Goal: Check status: Check status

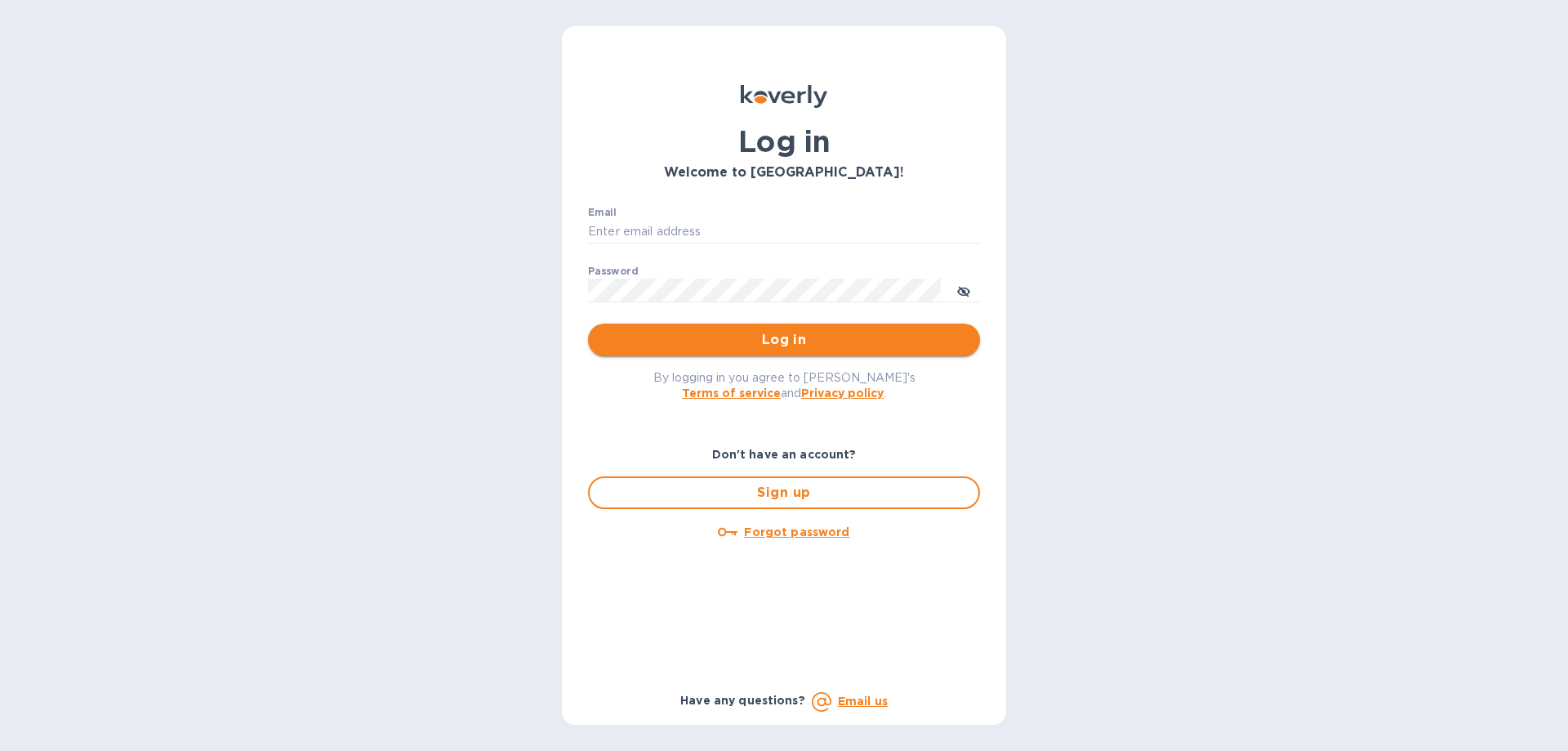
type input "[EMAIL_ADDRESS][DOMAIN_NAME]"
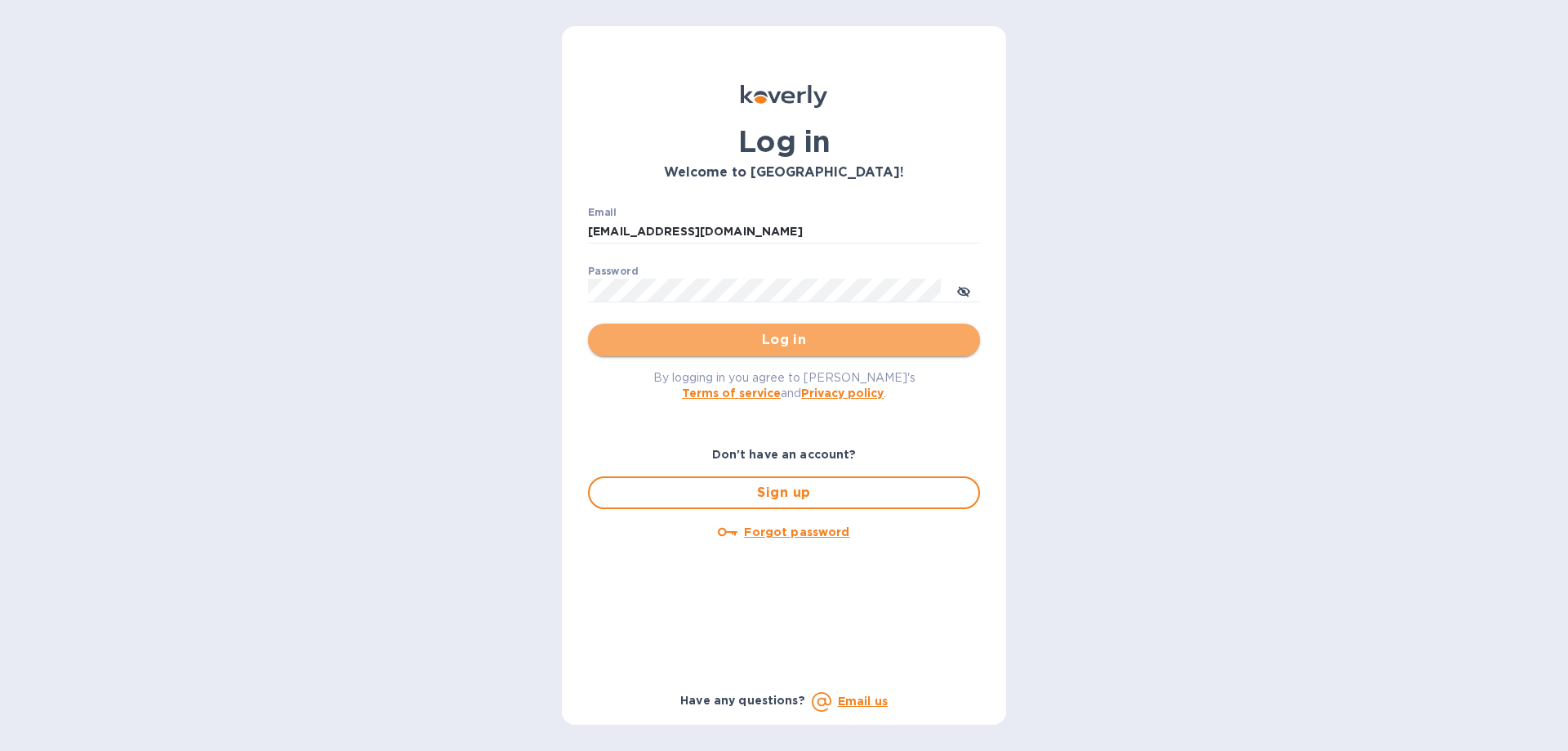
click at [668, 329] on button "Log in" at bounding box center [784, 340] width 392 height 33
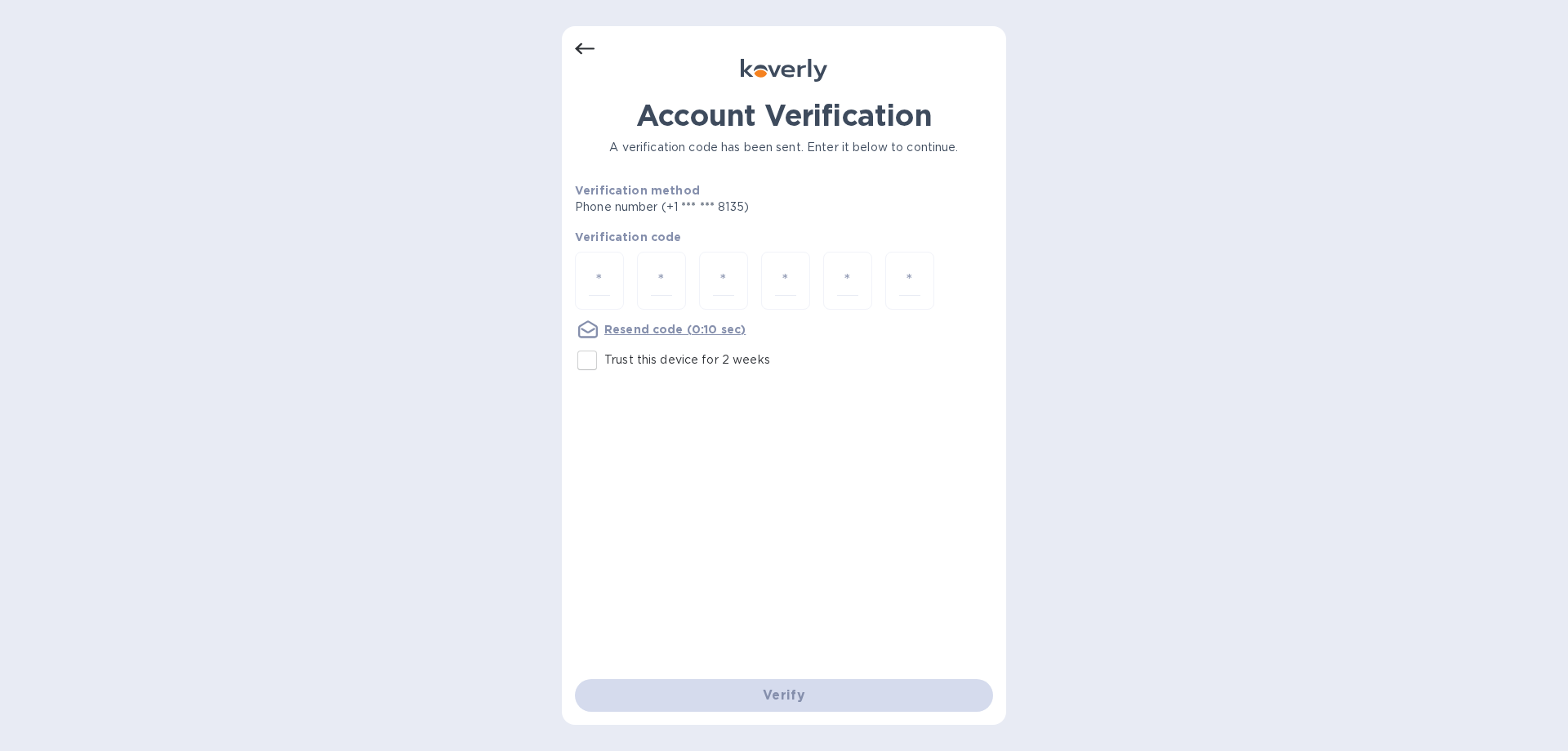
click at [581, 363] on input "Trust this device for 2 weeks" at bounding box center [587, 360] width 35 height 35
checkbox input "true"
click at [602, 287] on input "number" at bounding box center [599, 280] width 21 height 30
type input "8"
type input "7"
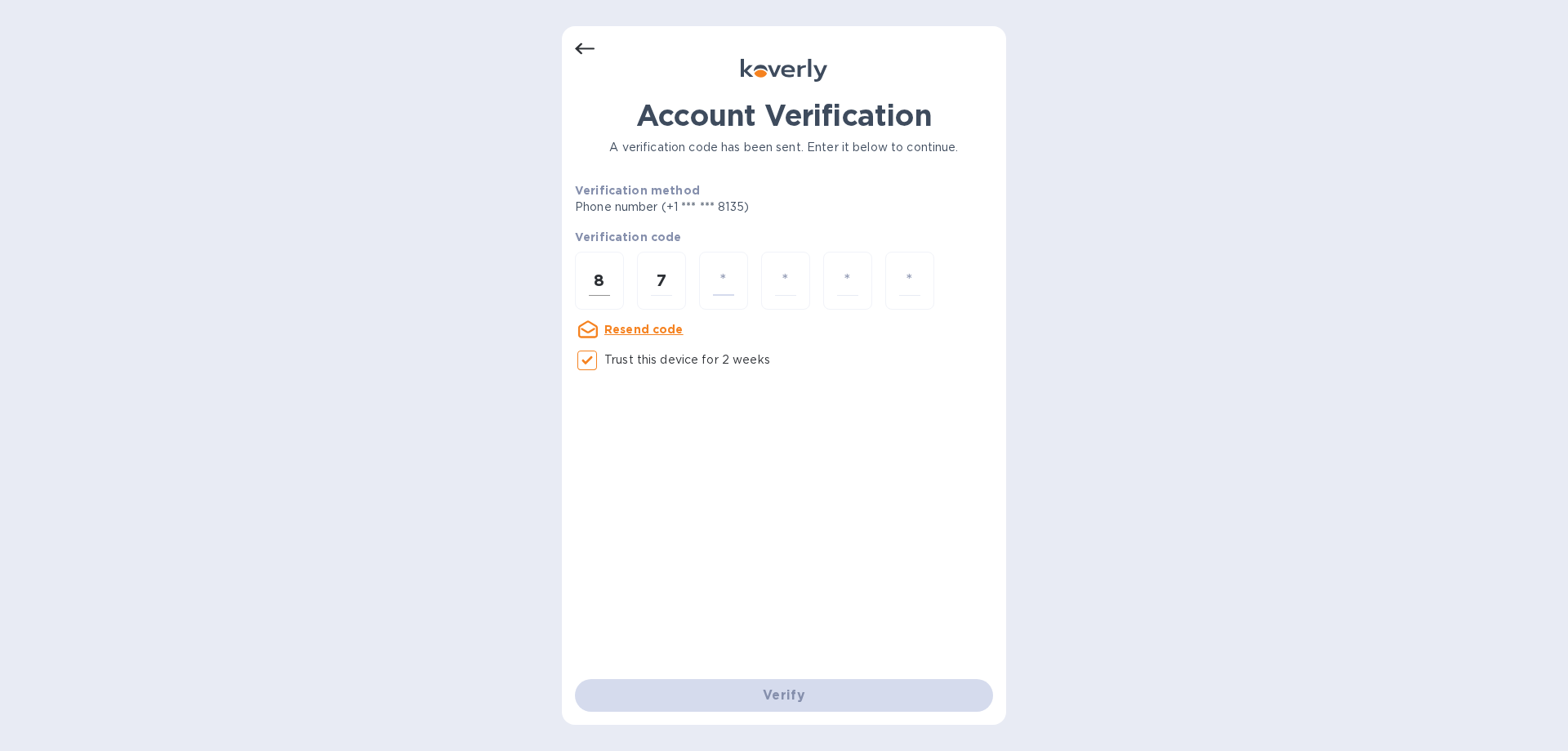
type input "9"
type input "1"
type input "3"
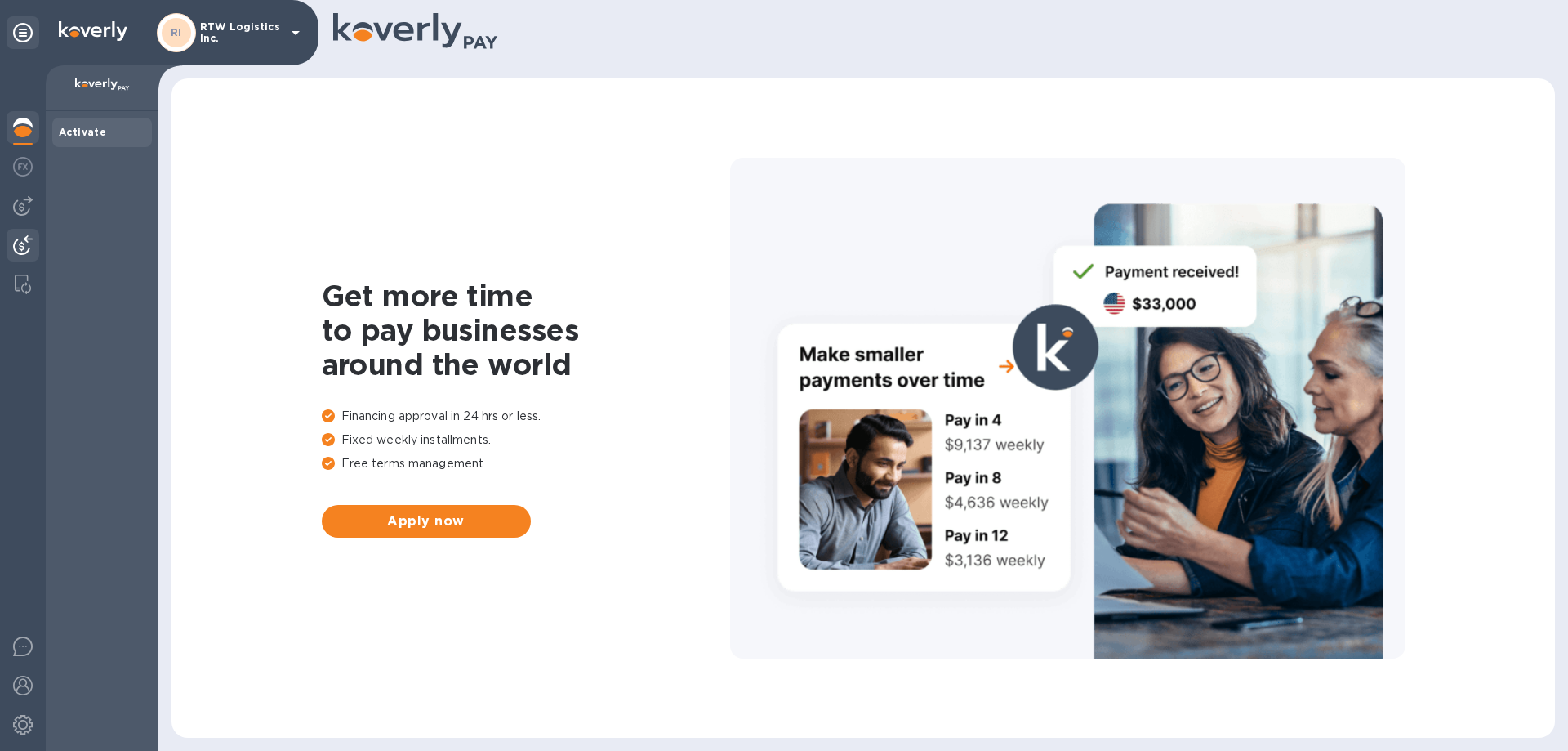
click at [14, 236] on img at bounding box center [22, 245] width 19 height 19
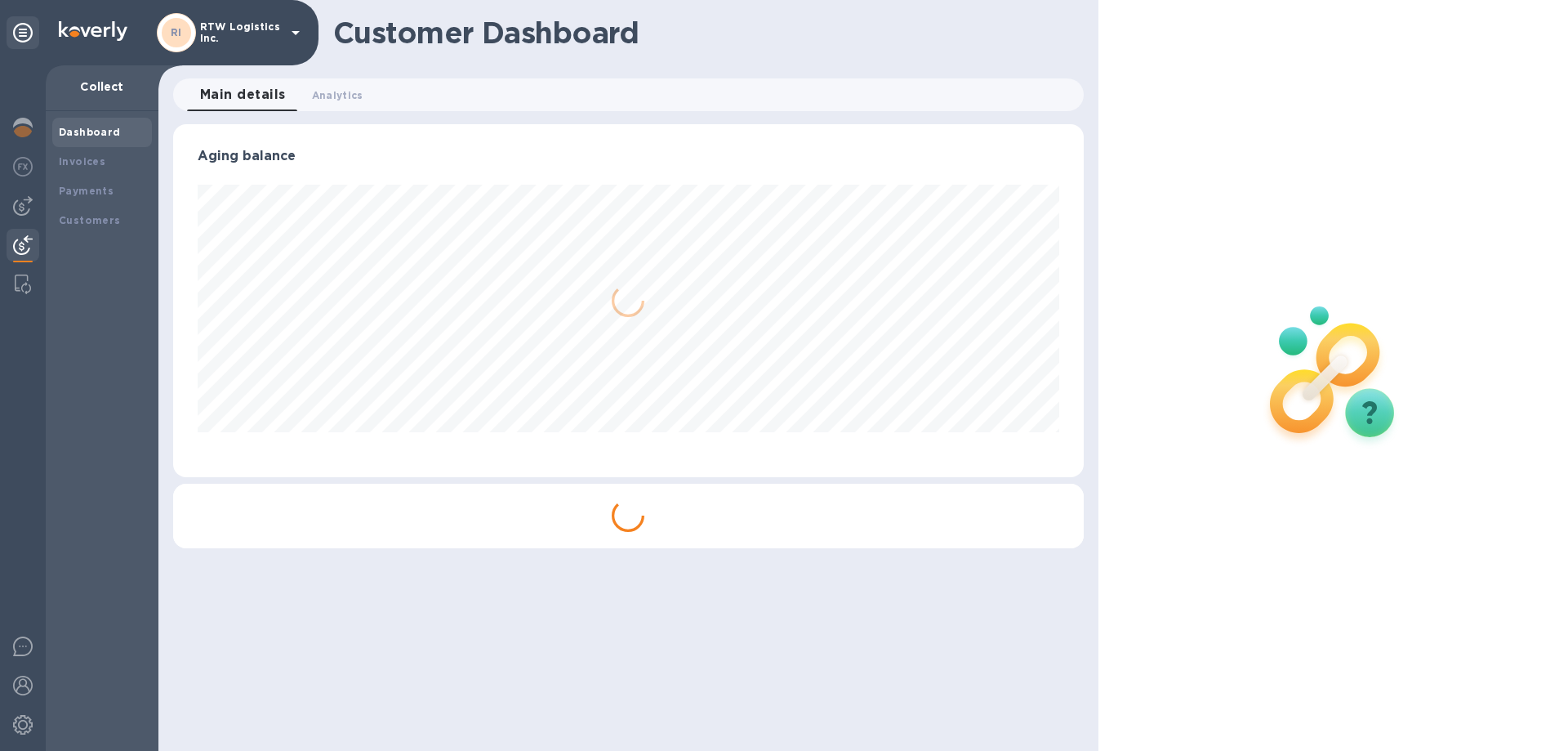
scroll to position [353, 909]
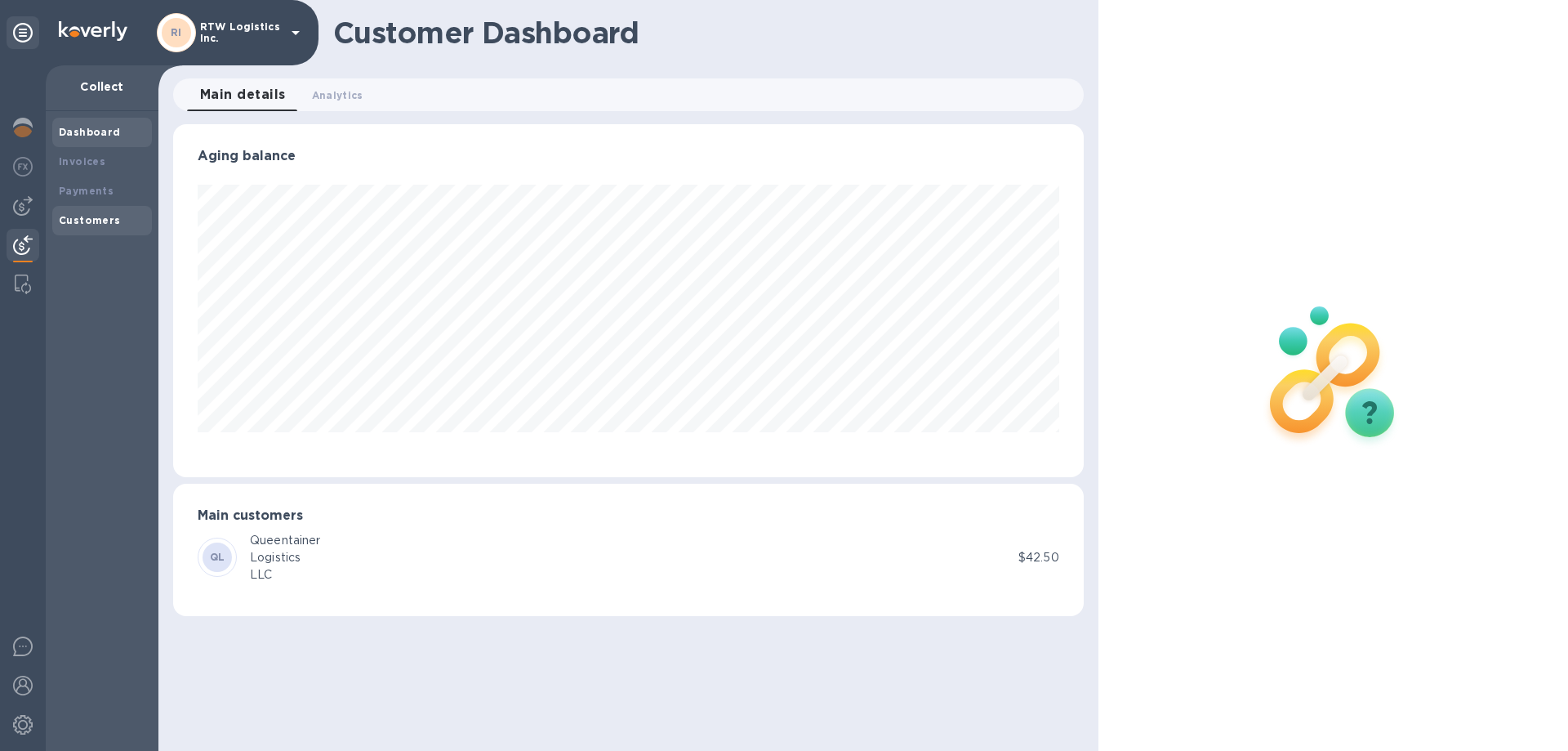
click at [79, 226] on b "Customers" at bounding box center [90, 220] width 62 height 13
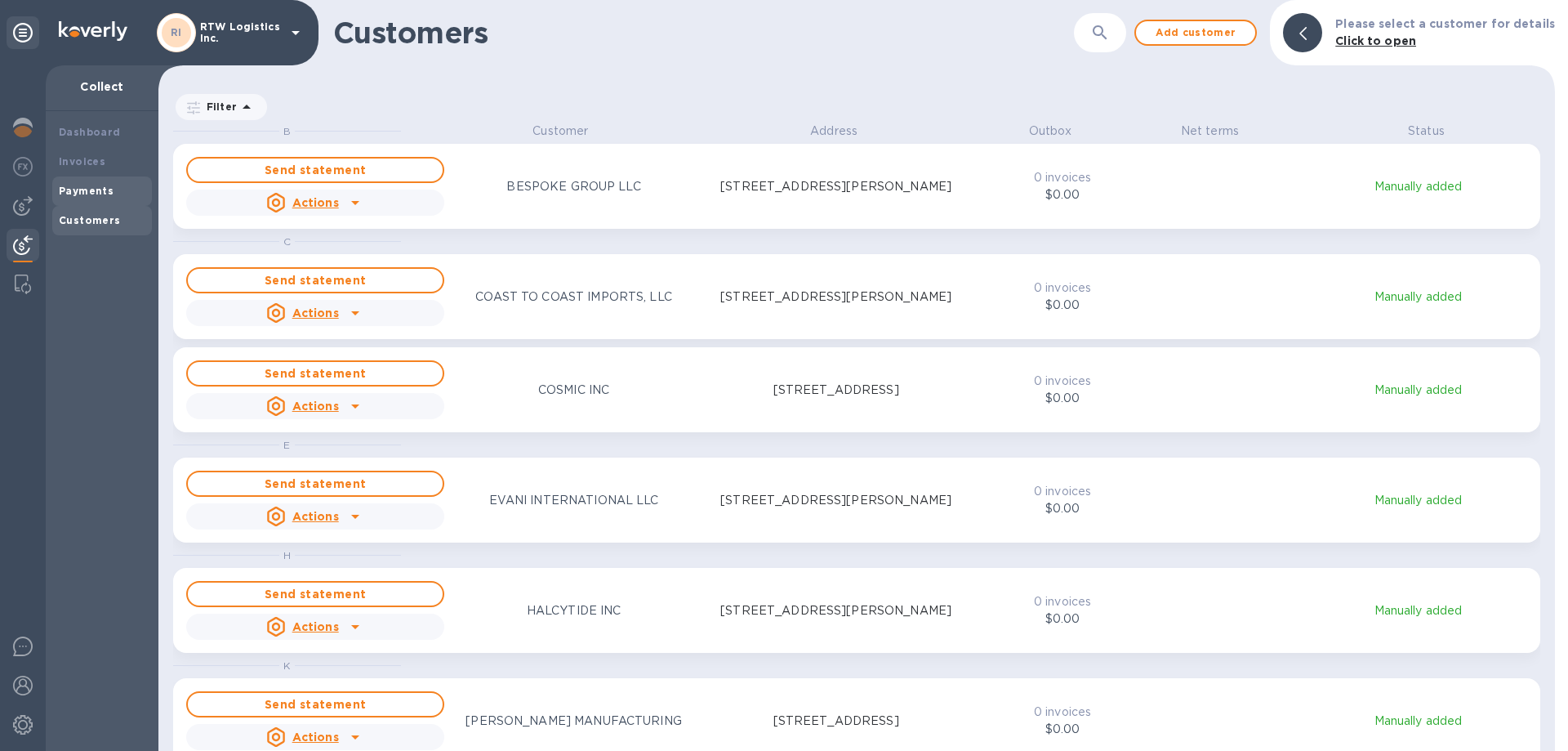
click at [98, 196] on b "Payments" at bounding box center [86, 191] width 55 height 13
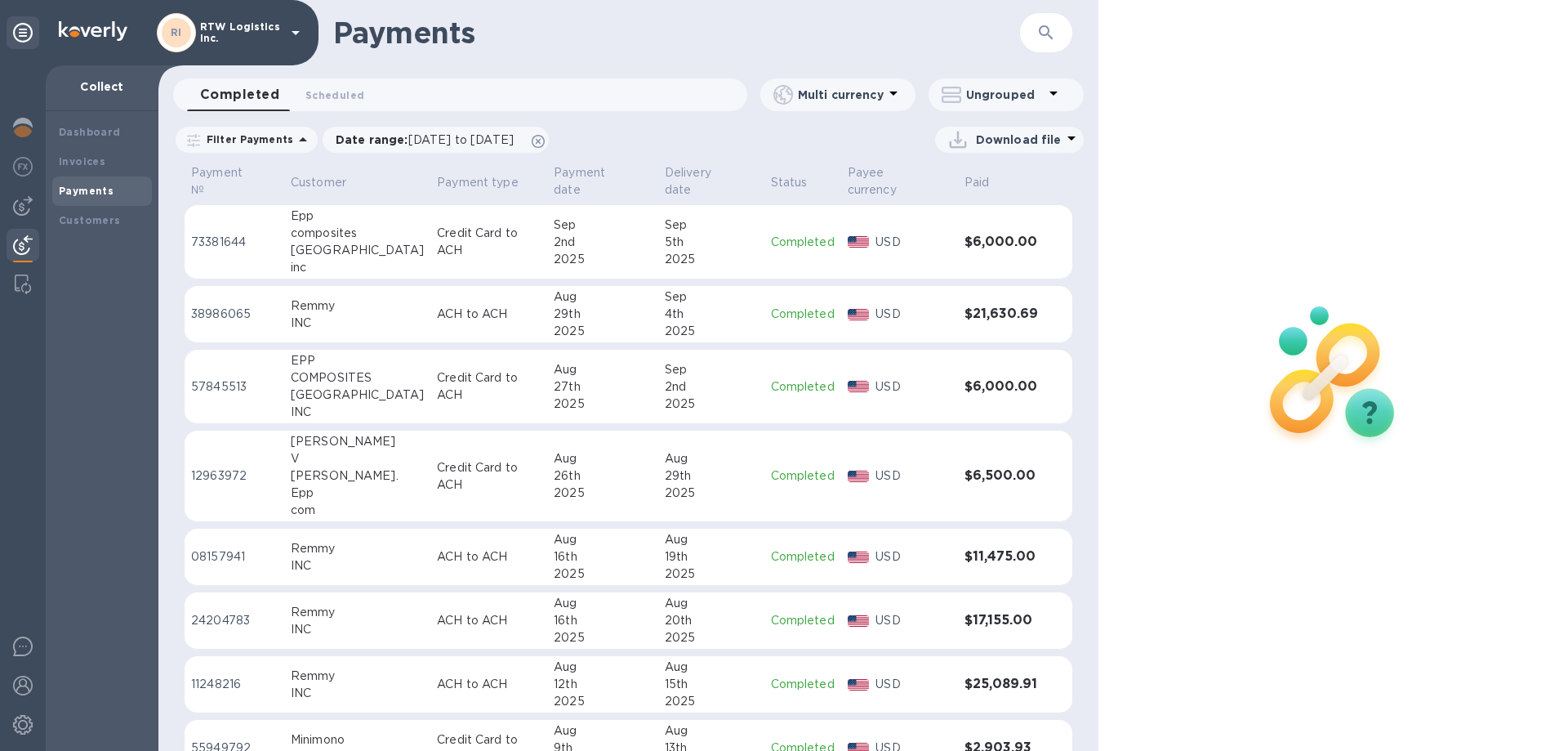
click at [978, 235] on h3 "$6,000.00" at bounding box center [1001, 242] width 75 height 15
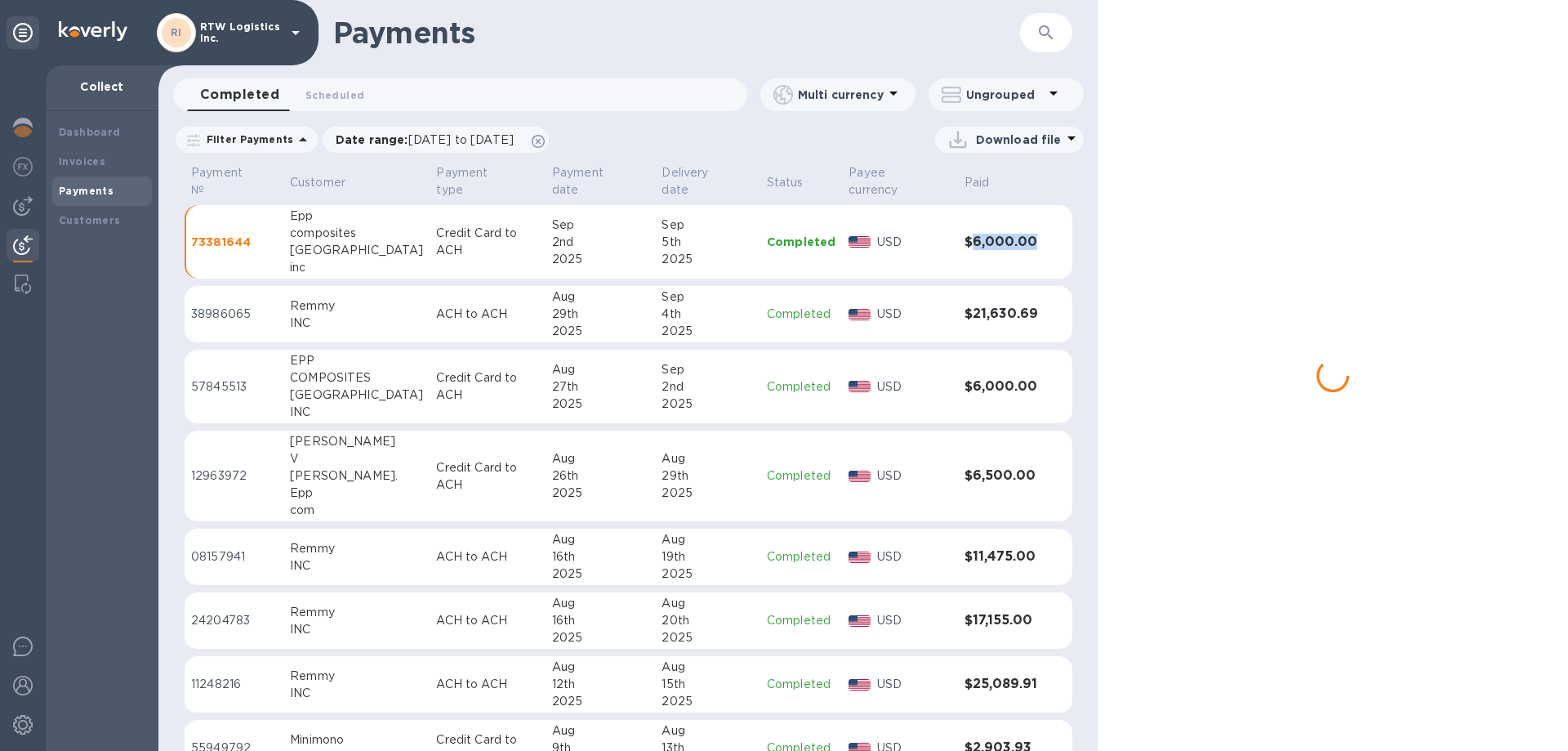
click at [978, 235] on h3 "$6,000.00" at bounding box center [1001, 242] width 75 height 15
